Goal: Task Accomplishment & Management: Use online tool/utility

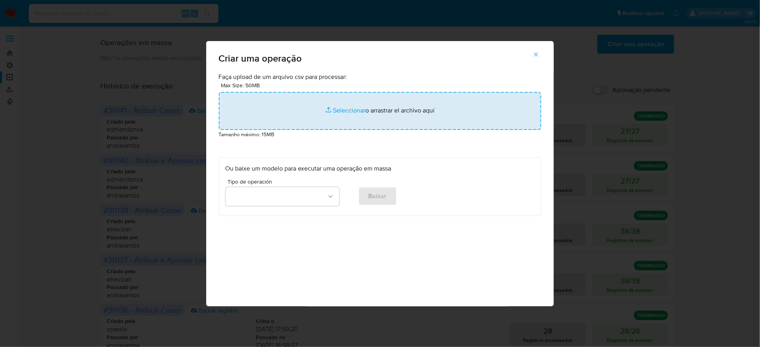
click at [390, 130] on input "file" at bounding box center [380, 111] width 322 height 38
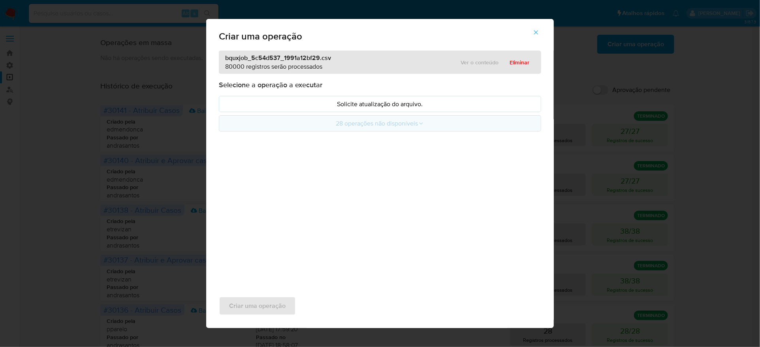
click at [361, 132] on button "28 operações não disponíveis" at bounding box center [380, 123] width 322 height 16
click at [330, 100] on p "Solicite atualização do arquivo." at bounding box center [380, 104] width 309 height 9
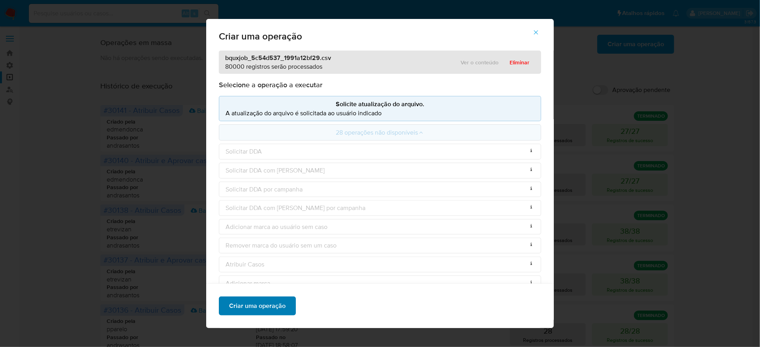
click at [286, 312] on span "Criar uma operação" at bounding box center [257, 306] width 57 height 17
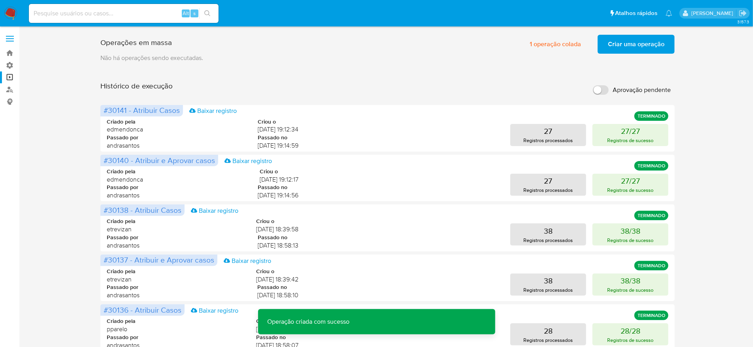
click at [613, 48] on span "Criar uma operação" at bounding box center [636, 44] width 57 height 17
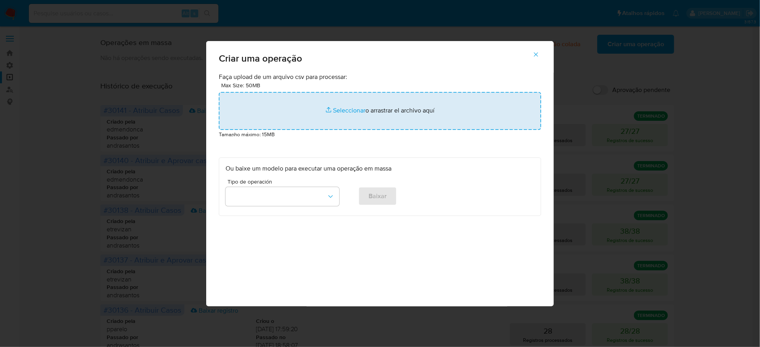
click at [423, 130] on input "file" at bounding box center [380, 111] width 322 height 38
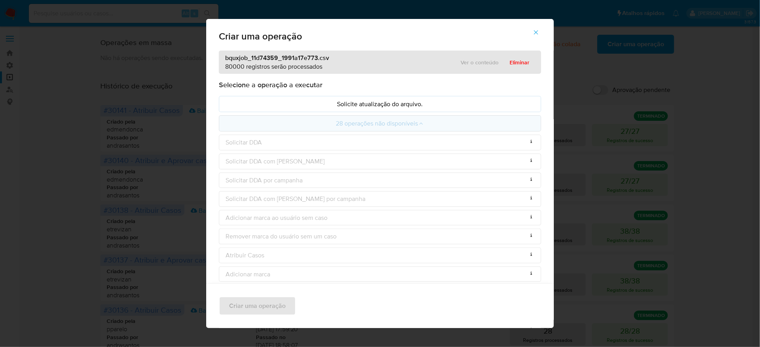
click at [290, 100] on p "Solicite atualização do arquivo." at bounding box center [380, 104] width 309 height 9
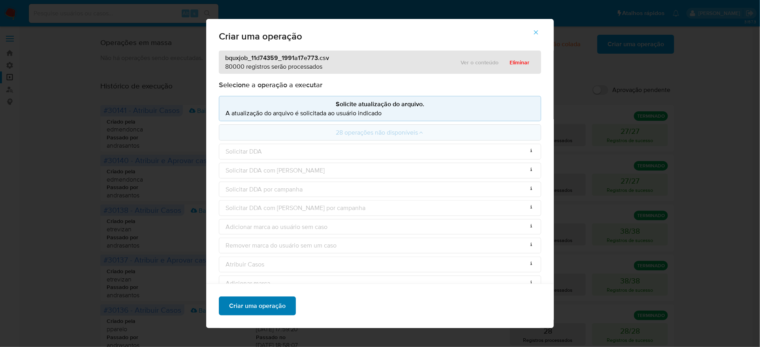
click at [286, 305] on span "Criar uma operação" at bounding box center [257, 306] width 57 height 17
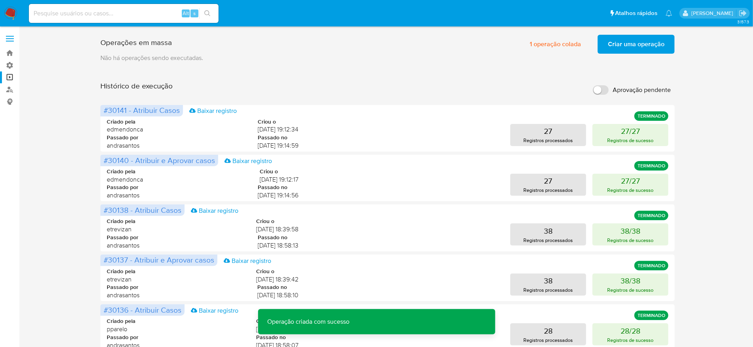
click at [614, 42] on span "Criar uma operação" at bounding box center [636, 44] width 57 height 17
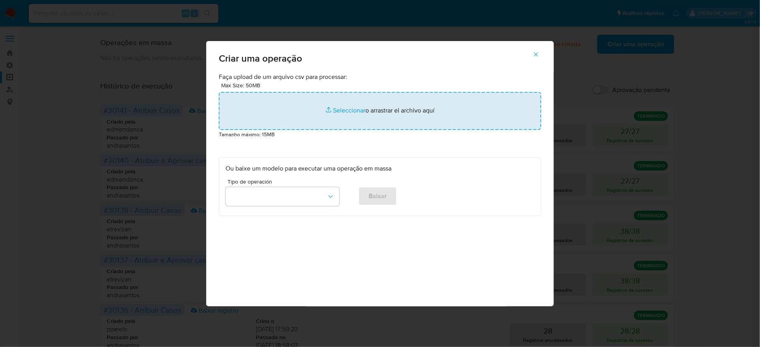
click at [305, 130] on input "file" at bounding box center [380, 111] width 322 height 38
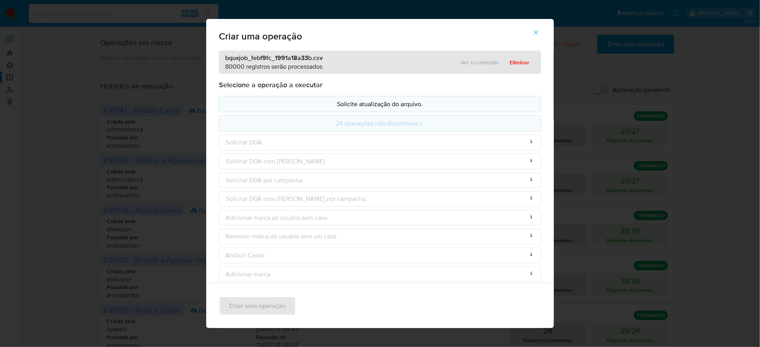
click at [268, 100] on p "Solicite atualização do arquivo." at bounding box center [380, 104] width 309 height 9
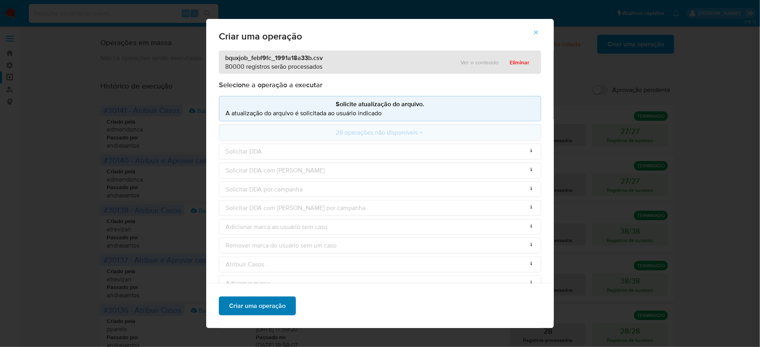
click at [286, 313] on span "Criar uma operação" at bounding box center [257, 306] width 57 height 17
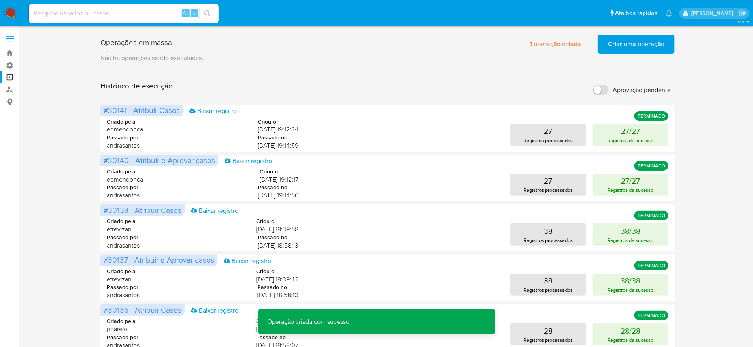
click at [599, 85] on input "Aprovação pendente" at bounding box center [601, 89] width 16 height 9
checkbox input "true"
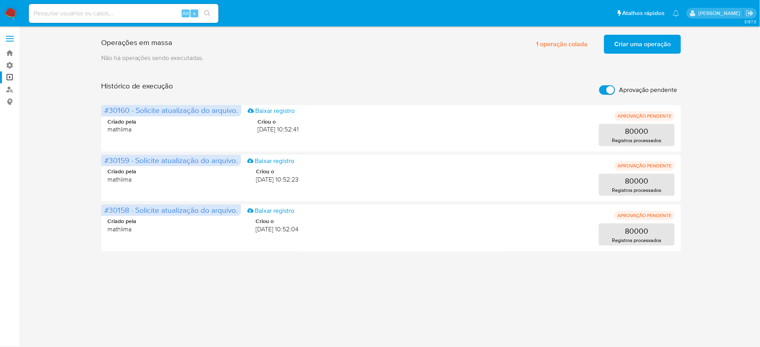
click at [624, 43] on span "Criar uma operação" at bounding box center [642, 44] width 57 height 17
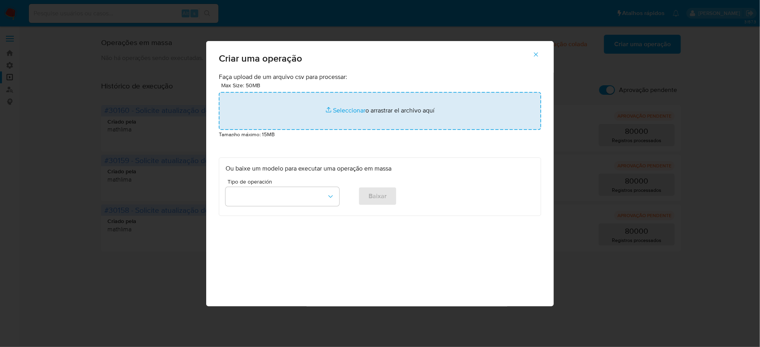
click at [356, 130] on input "file" at bounding box center [380, 111] width 322 height 38
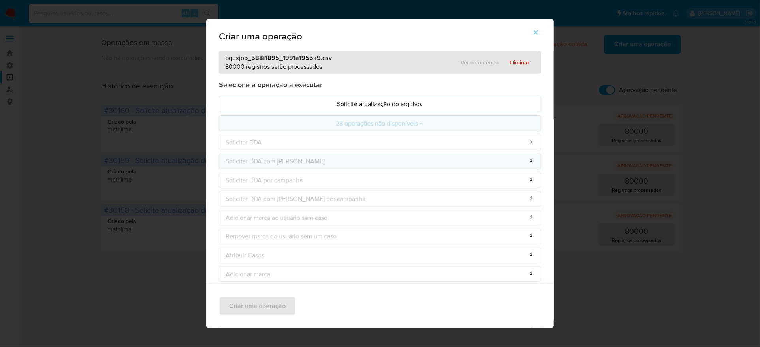
click at [414, 154] on div "Solicitar DDA com Verdi Operação não permitida pela função atual" at bounding box center [380, 162] width 322 height 16
click at [533, 32] on icon "button" at bounding box center [536, 32] width 7 height 7
